Goal: Task Accomplishment & Management: Use online tool/utility

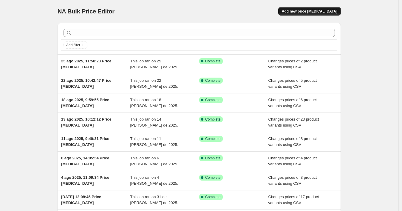
click at [294, 13] on span "Add new price [MEDICAL_DATA]" at bounding box center [309, 11] width 55 height 5
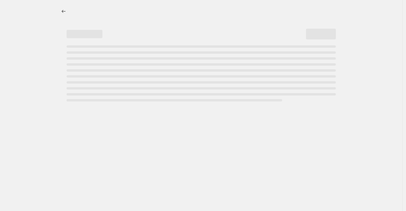
select select "percentage"
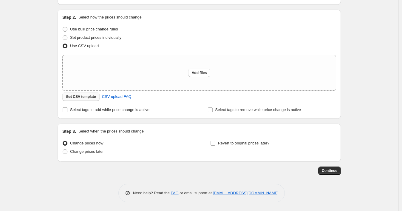
scroll to position [55, 0]
click at [77, 95] on span "Get CSV template" at bounding box center [81, 96] width 30 height 5
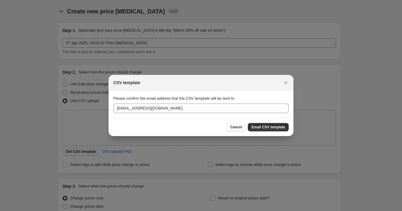
scroll to position [0, 0]
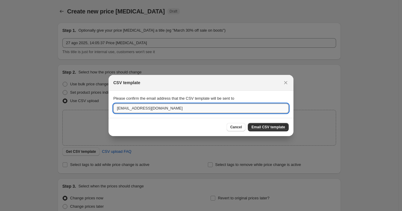
click at [132, 109] on input "wshopify738@gmail.com" at bounding box center [200, 108] width 175 height 10
click at [260, 127] on span "Email CSV template" at bounding box center [268, 127] width 34 height 5
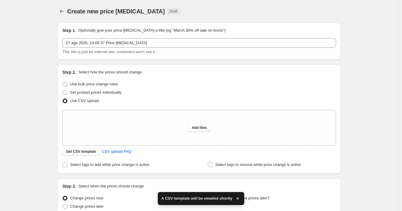
scroll to position [55, 0]
